Goal: Task Accomplishment & Management: Use online tool/utility

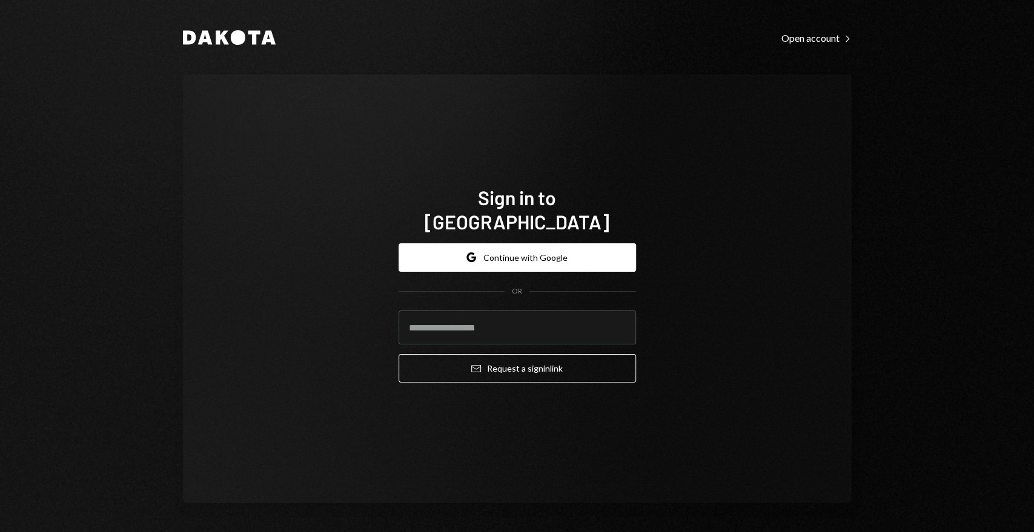
click at [0, 532] on com-1password-button at bounding box center [0, 532] width 0 height 0
type input "**********"
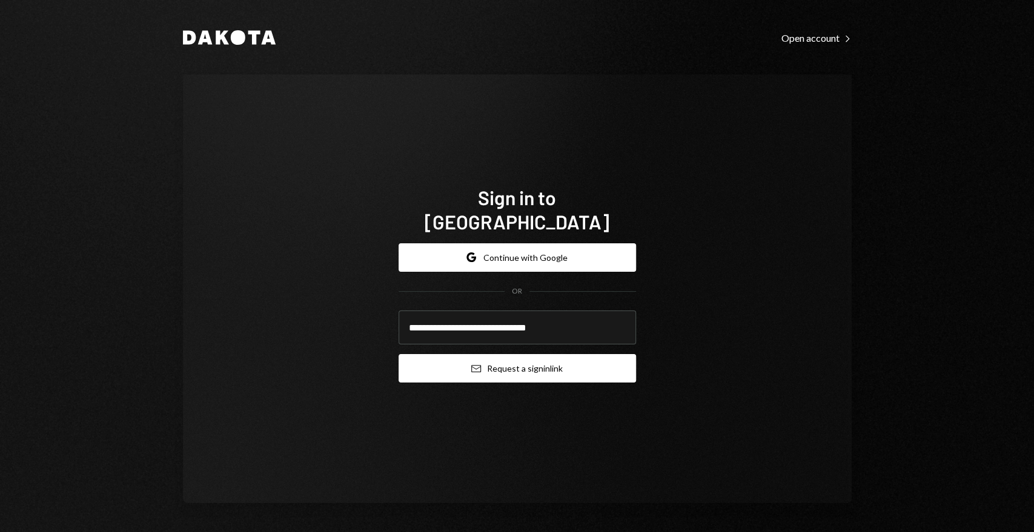
click at [509, 354] on button "Email Request a sign in link" at bounding box center [516, 368] width 237 height 28
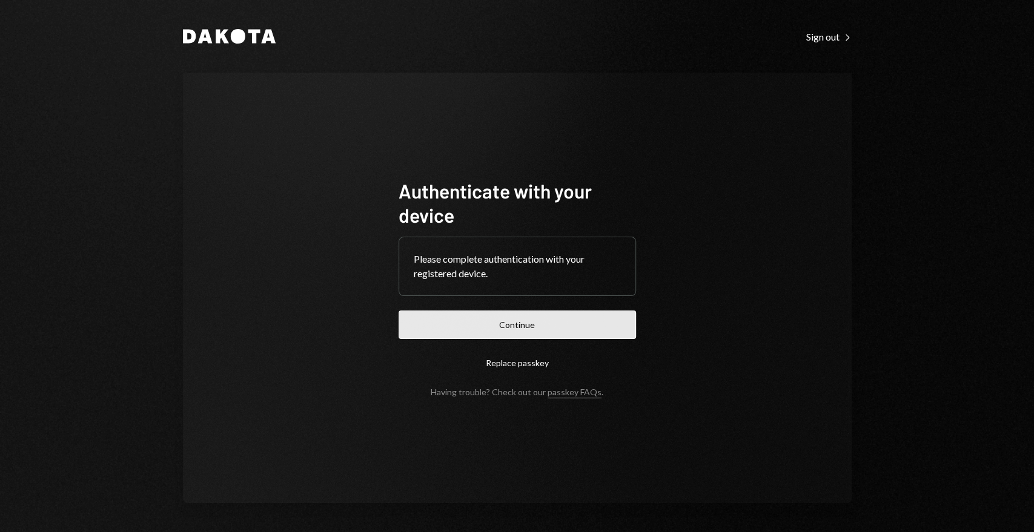
click at [505, 327] on button "Continue" at bounding box center [516, 325] width 237 height 28
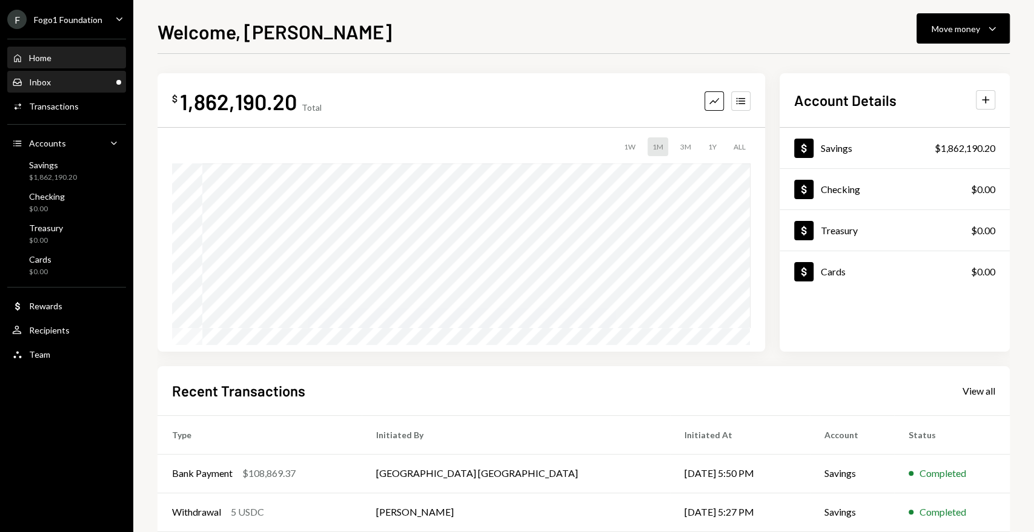
click at [111, 79] on div "Inbox Inbox" at bounding box center [66, 82] width 109 height 11
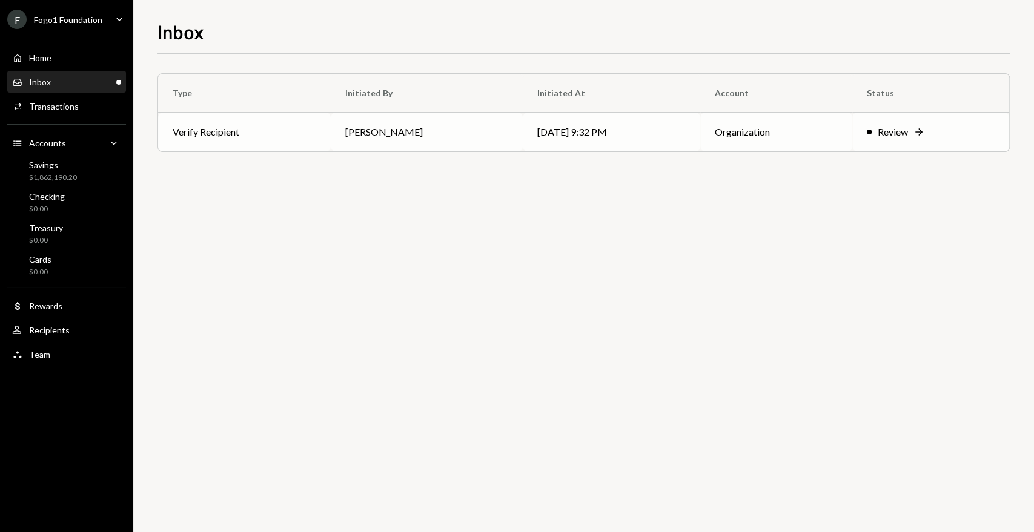
click at [296, 121] on td "Verify Recipient" at bounding box center [244, 132] width 173 height 39
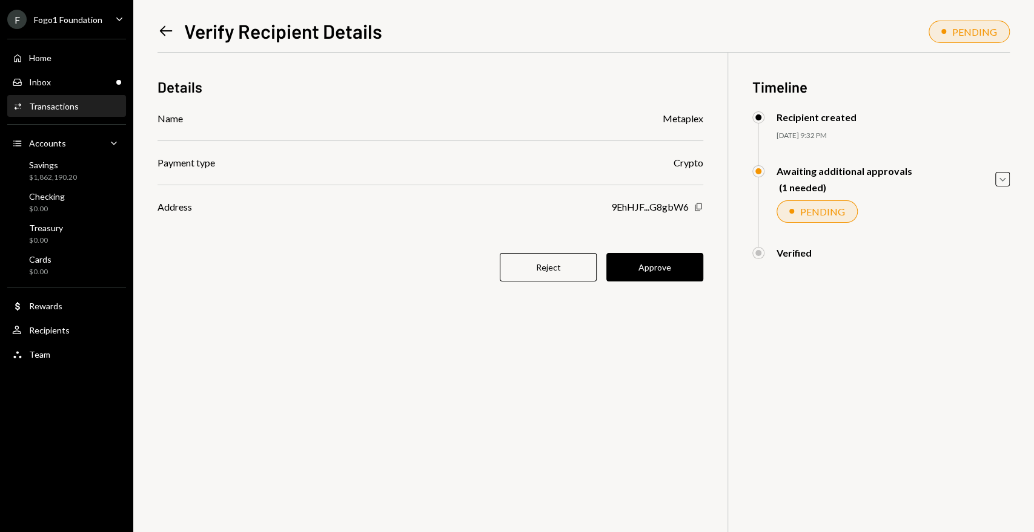
click at [700, 205] on icon "Copy" at bounding box center [698, 207] width 10 height 10
click at [680, 266] on button "Approve" at bounding box center [654, 267] width 97 height 28
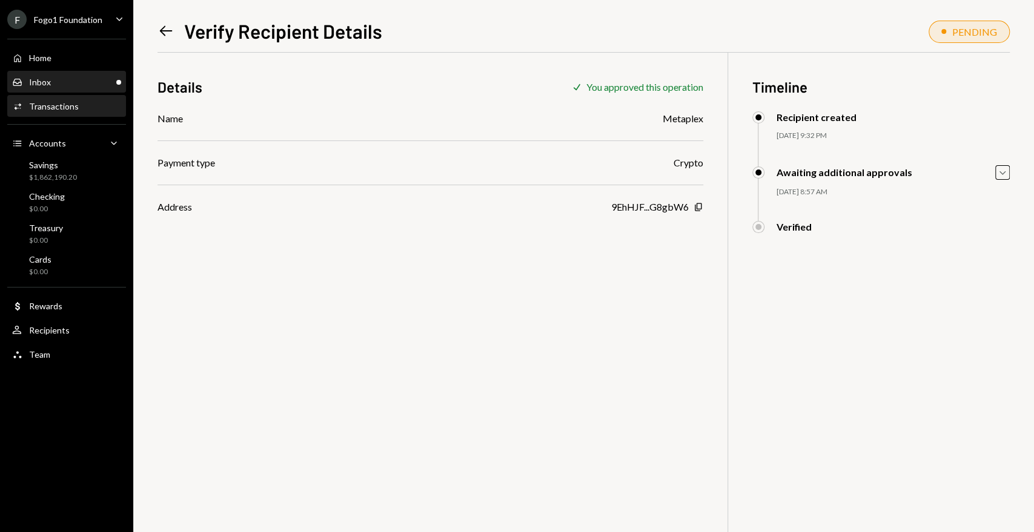
click at [107, 84] on div "Inbox Inbox" at bounding box center [66, 82] width 109 height 11
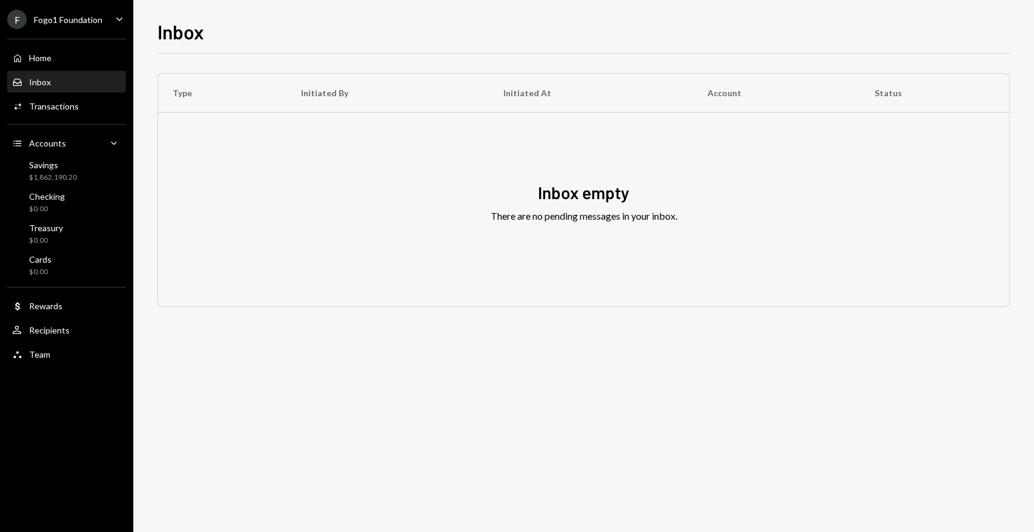
click at [55, 17] on div "Fogo1 Foundation" at bounding box center [68, 20] width 68 height 10
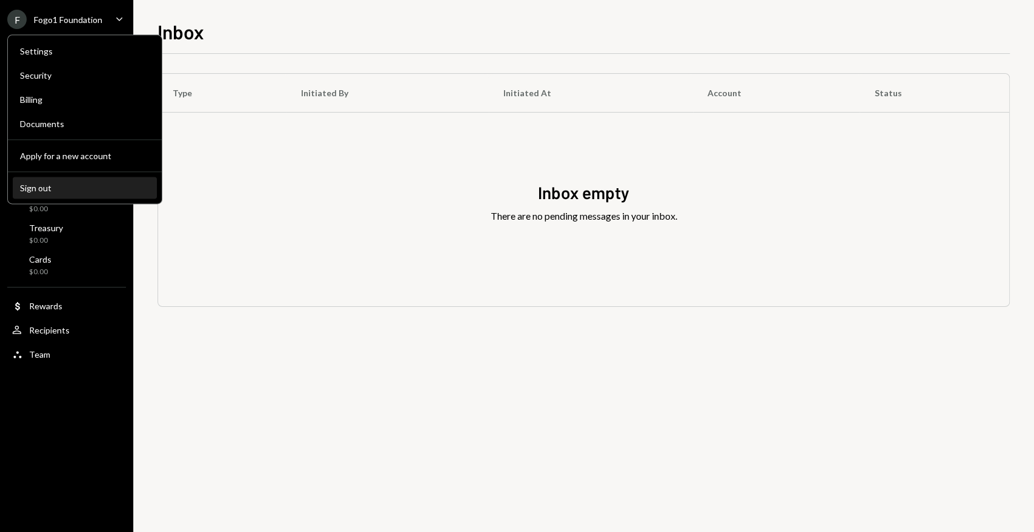
click at [81, 188] on div "Sign out" at bounding box center [85, 188] width 130 height 10
